Goal: Find specific page/section: Find specific page/section

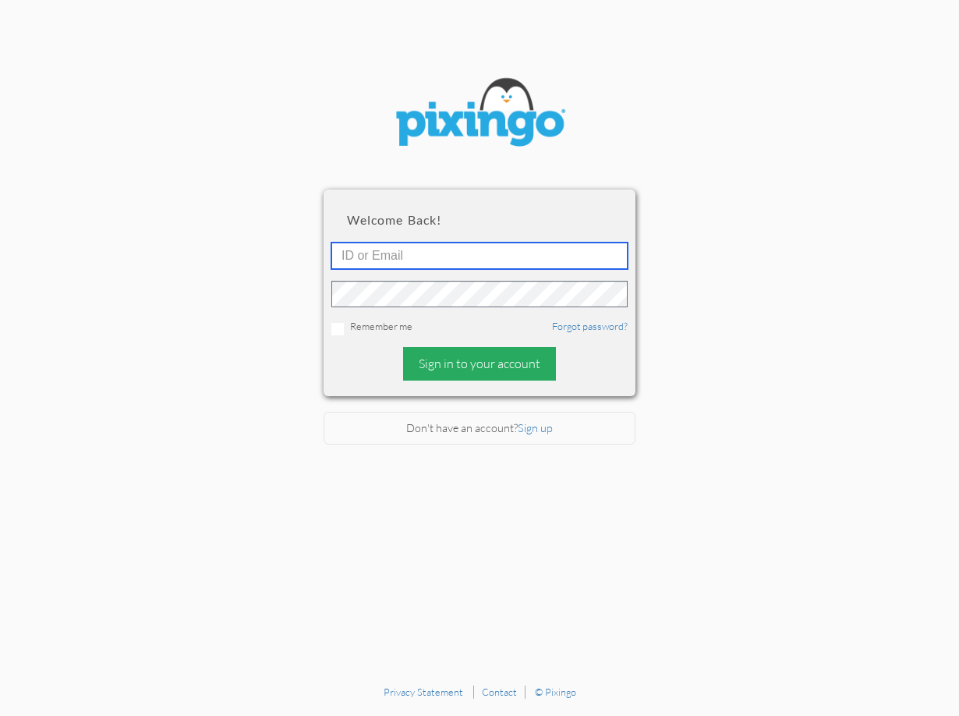
type input "[EMAIL_ADDRESS][DOMAIN_NAME]"
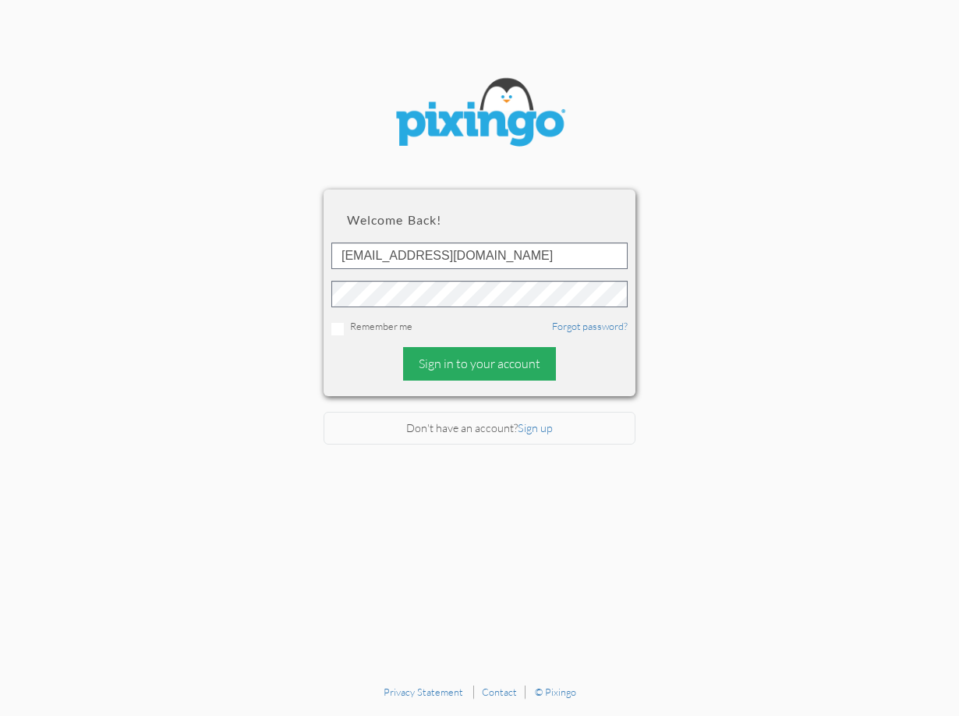
click at [539, 379] on div "Sign in to your account" at bounding box center [479, 364] width 153 height 34
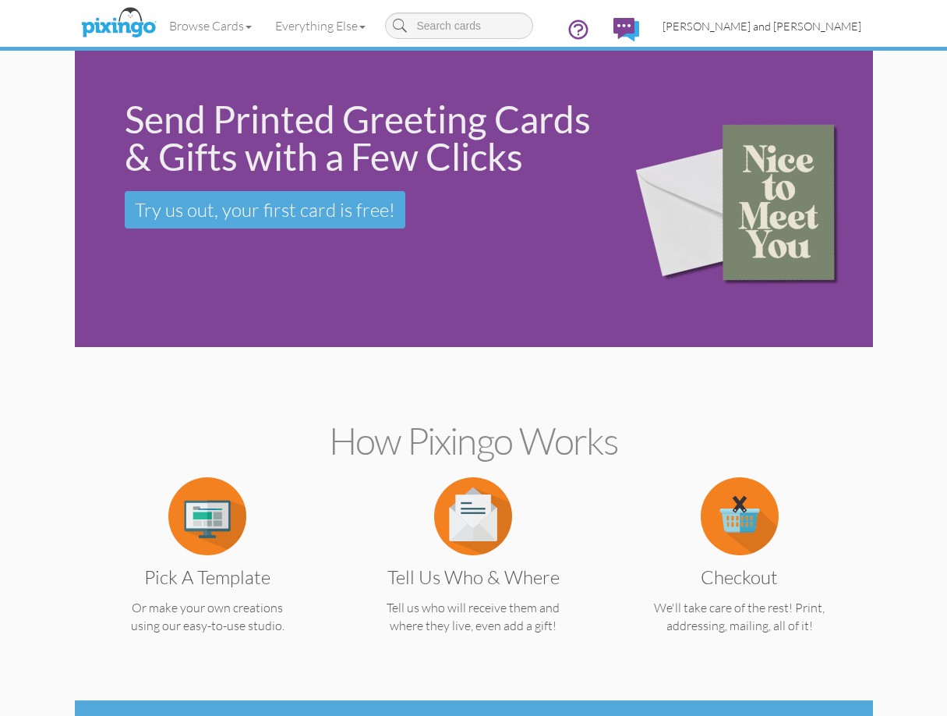
click at [773, 26] on span "[PERSON_NAME] and [PERSON_NAME]" at bounding box center [762, 25] width 199 height 13
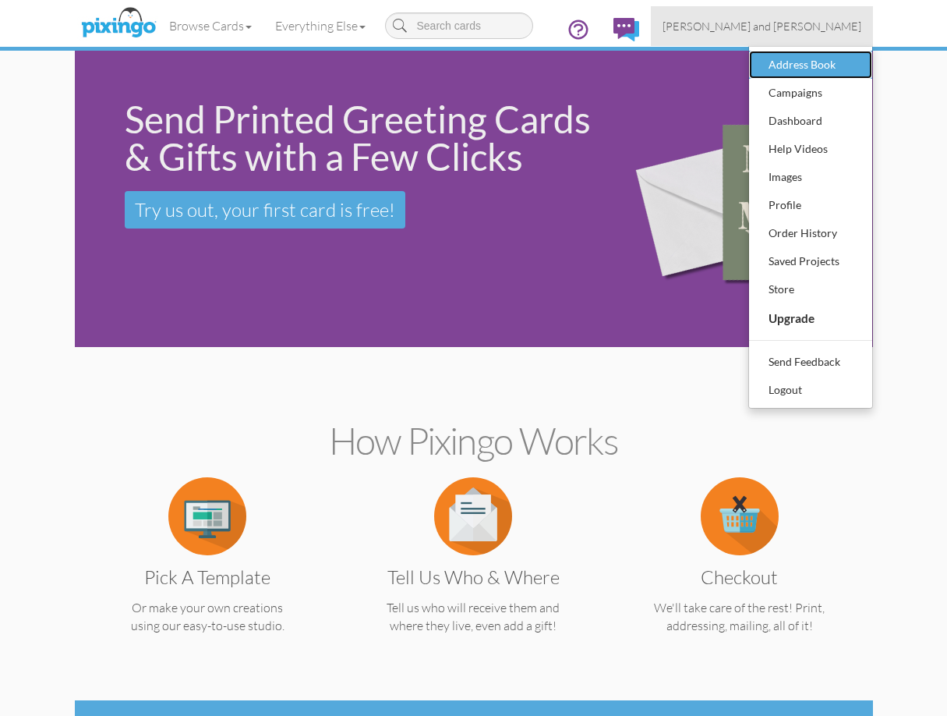
click at [780, 69] on div "Address Book" at bounding box center [811, 64] width 92 height 23
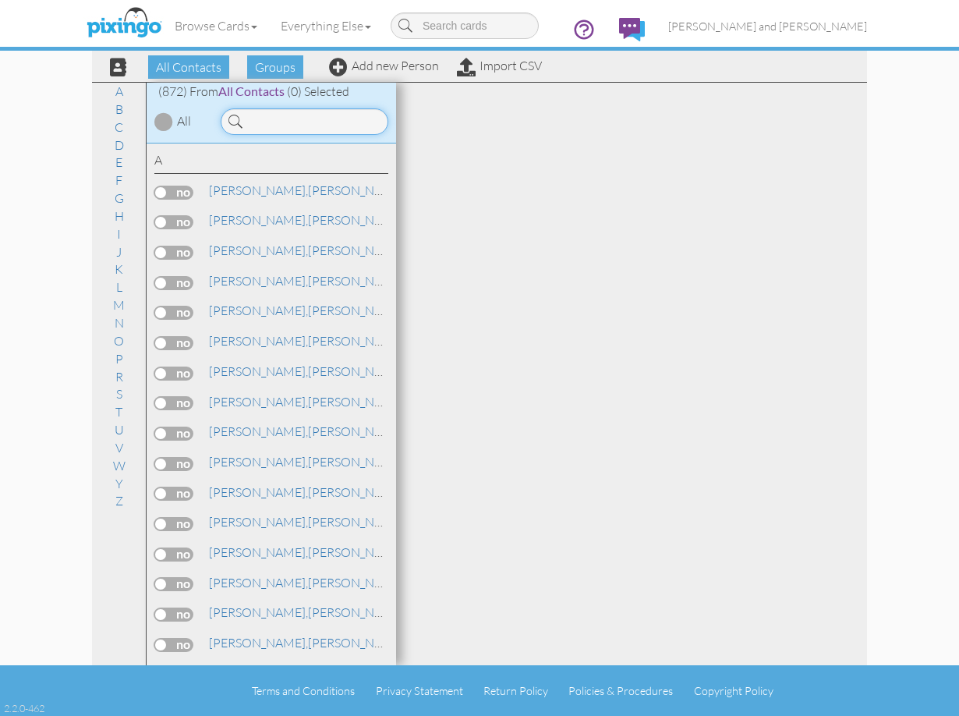
click at [343, 122] on input at bounding box center [305, 121] width 168 height 27
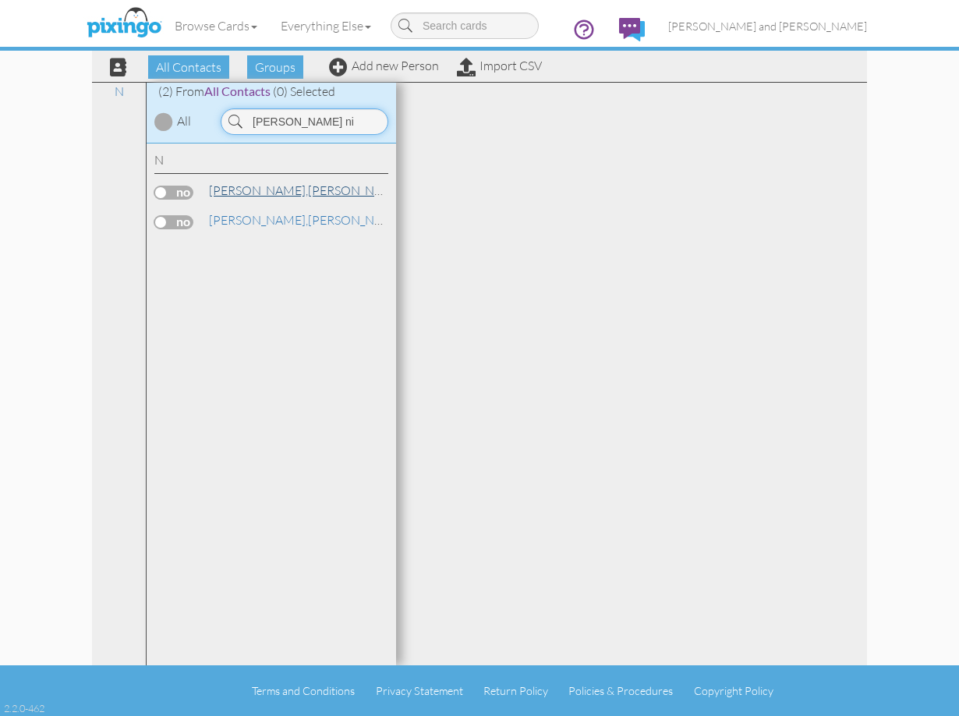
type input "[PERSON_NAME] ni"
click at [251, 187] on span "[PERSON_NAME]," at bounding box center [258, 190] width 99 height 16
